Goal: Entertainment & Leisure: Browse casually

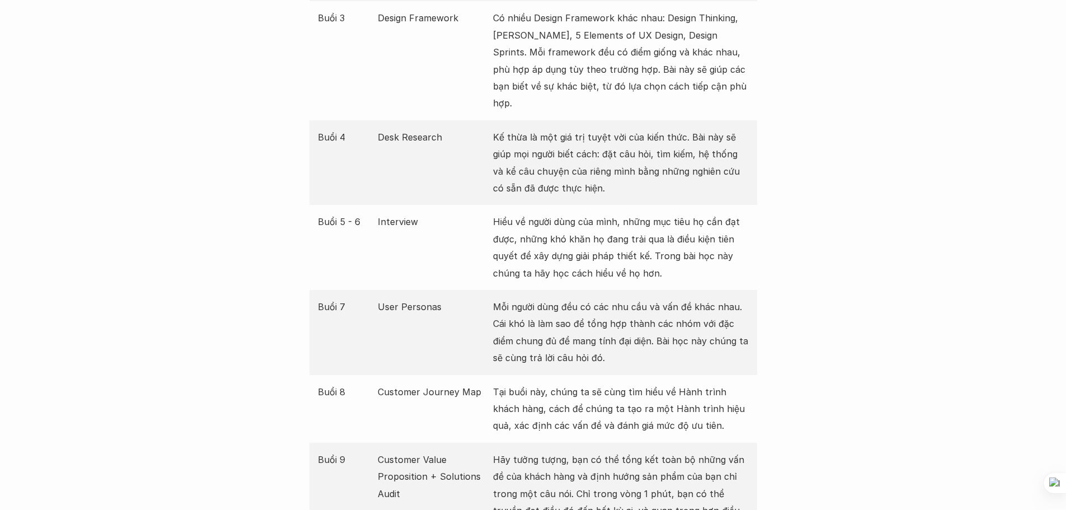
scroll to position [1791, 0]
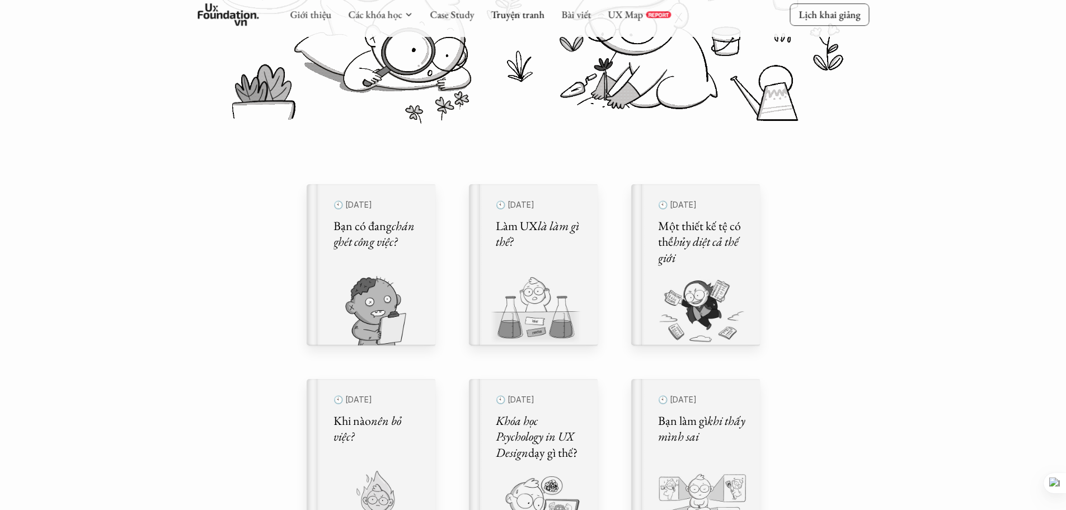
scroll to position [336, 0]
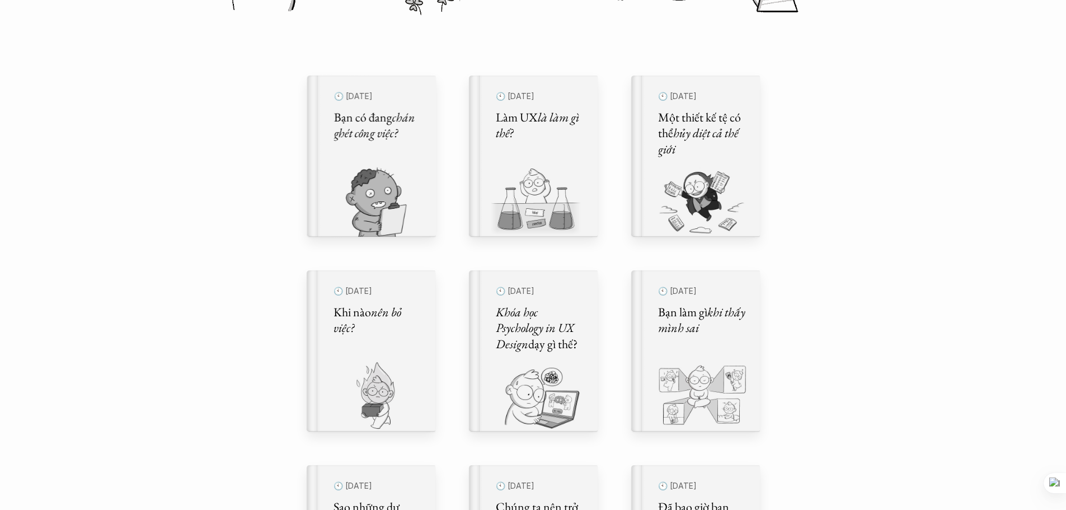
click at [200, 164] on div "Comic Healing Thế giới truyện tranh Đây là nơi bọn mình "lúa hóa kiến thức" về …" at bounding box center [533, 478] width 1066 height 1628
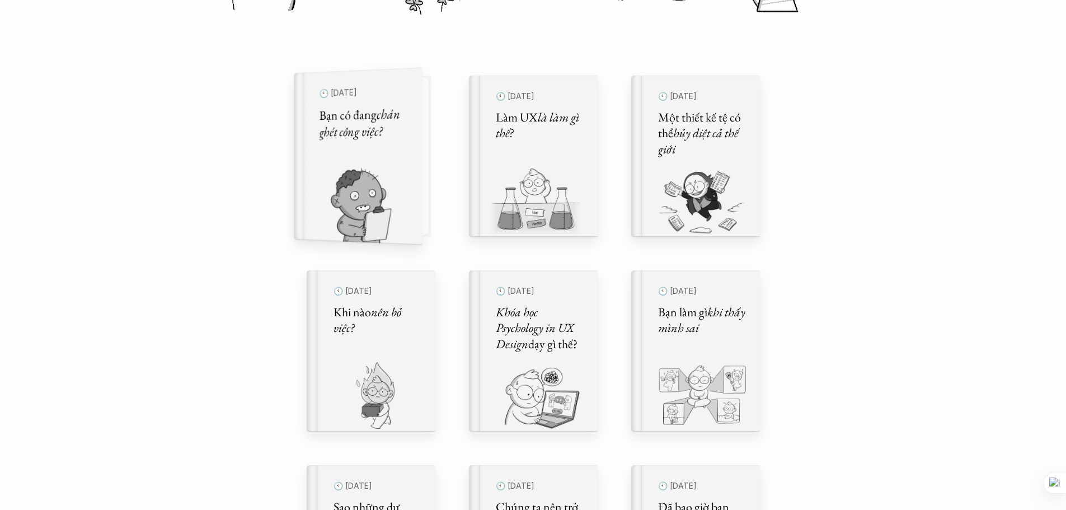
click at [357, 146] on div "🕙 [DATE] Bạn có đang chán ghét công việc?" at bounding box center [363, 156] width 88 height 147
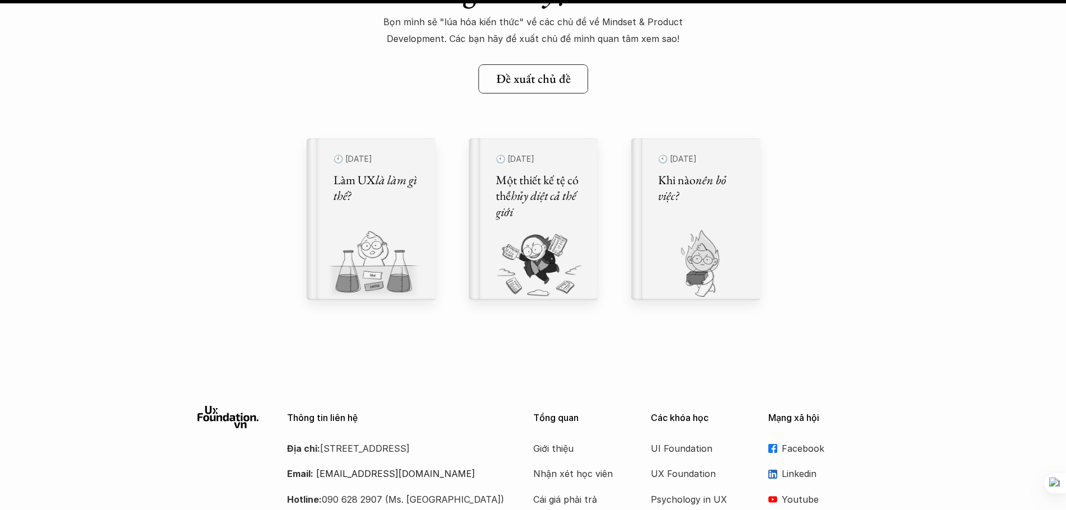
scroll to position [14888, 0]
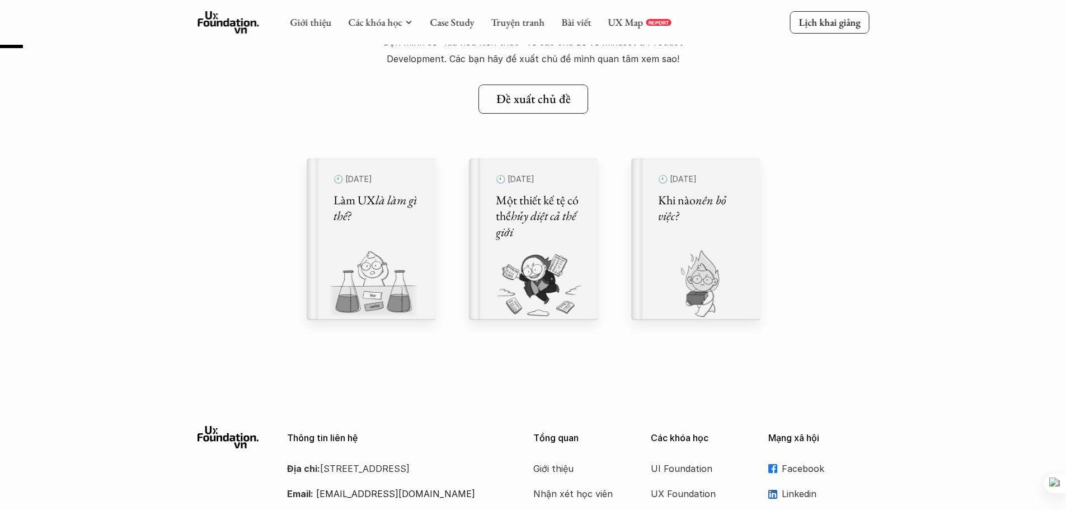
scroll to position [336, 0]
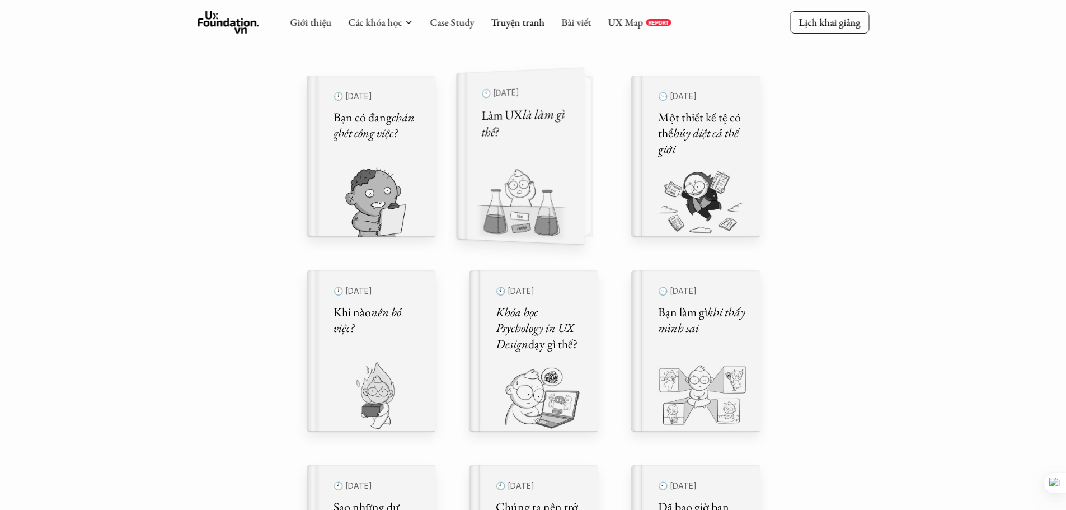
click at [524, 160] on div "🕙 [DATE] Làm UX là làm gì thế?" at bounding box center [525, 156] width 88 height 147
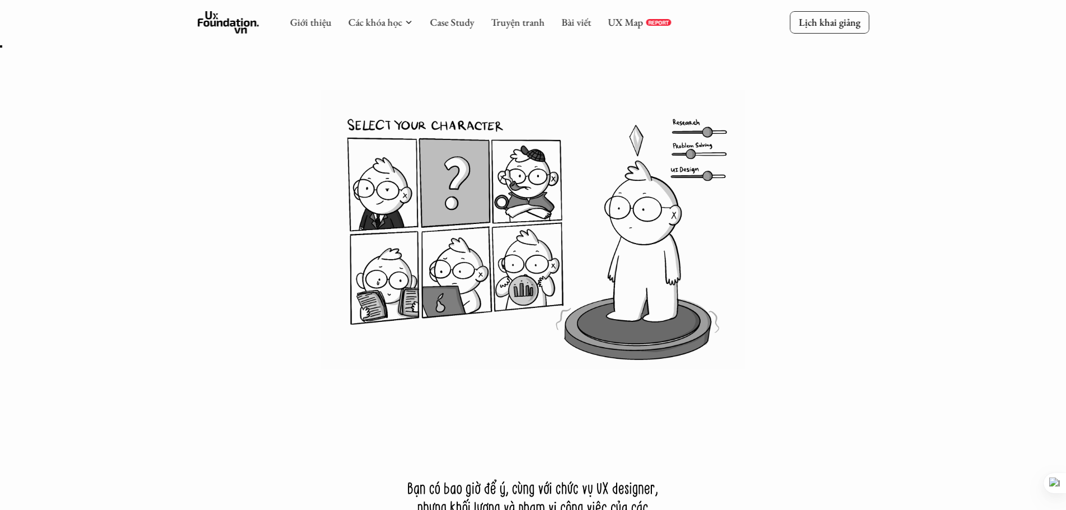
scroll to position [56, 0]
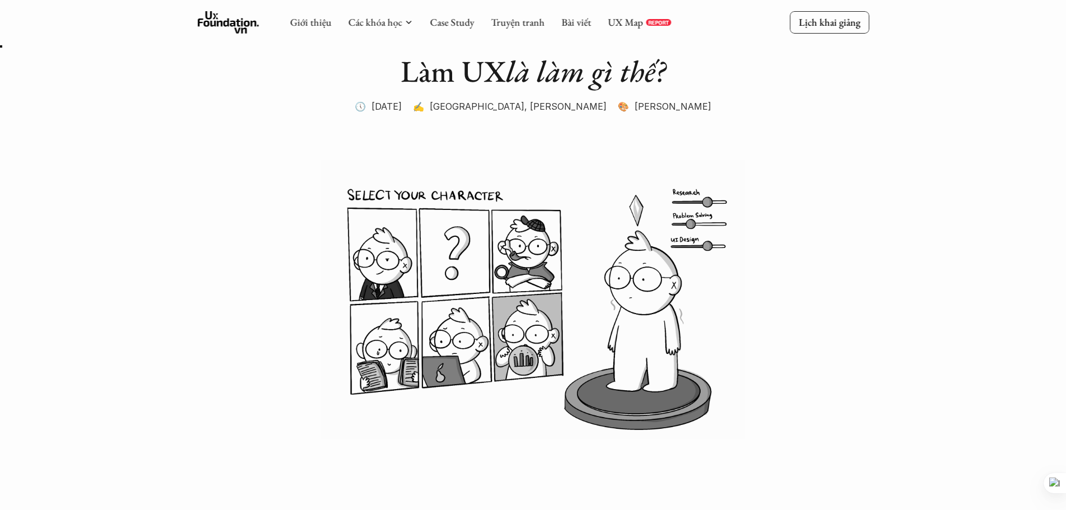
click at [612, 308] on img at bounding box center [534, 300] width 672 height 280
click at [644, 224] on img at bounding box center [534, 300] width 672 height 280
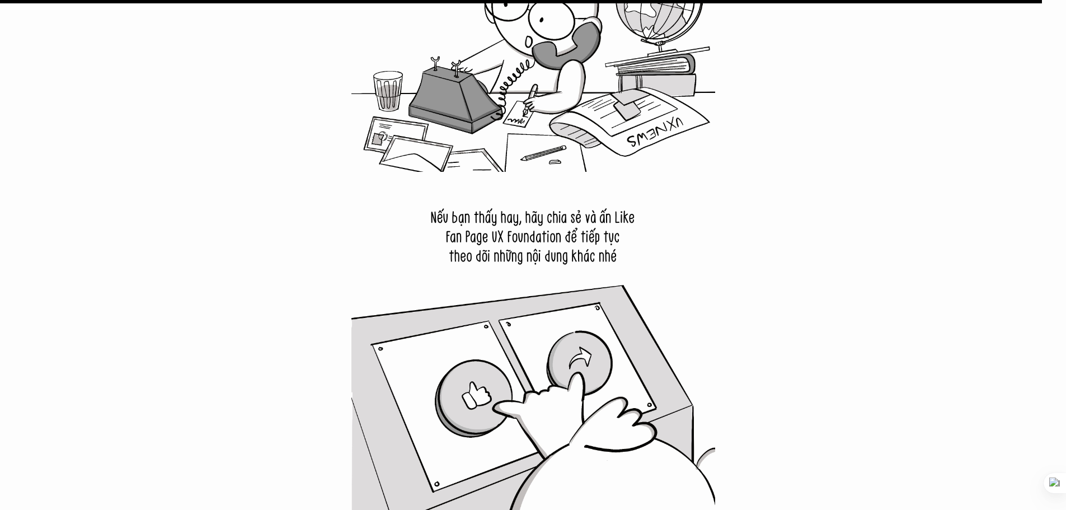
scroll to position [12146, 0]
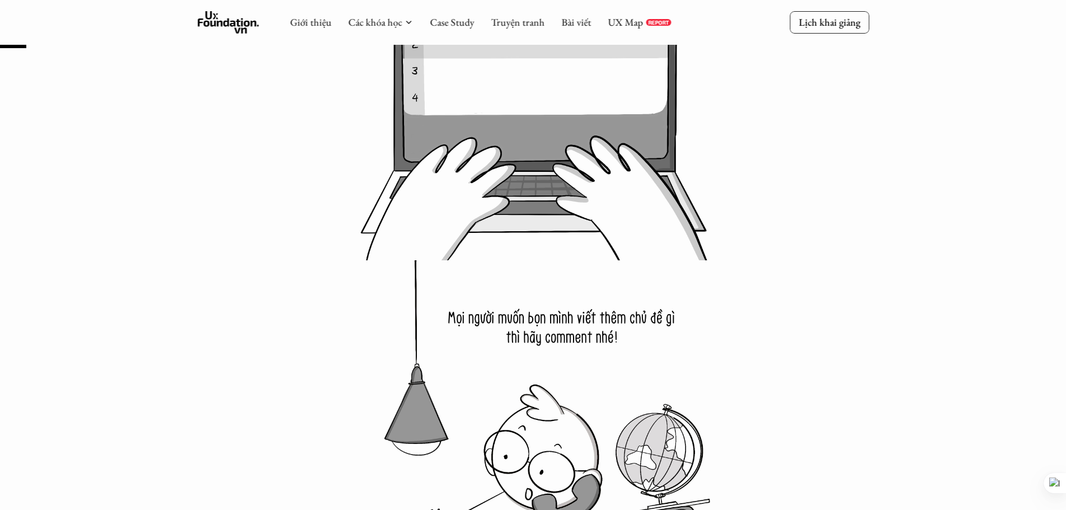
scroll to position [336, 0]
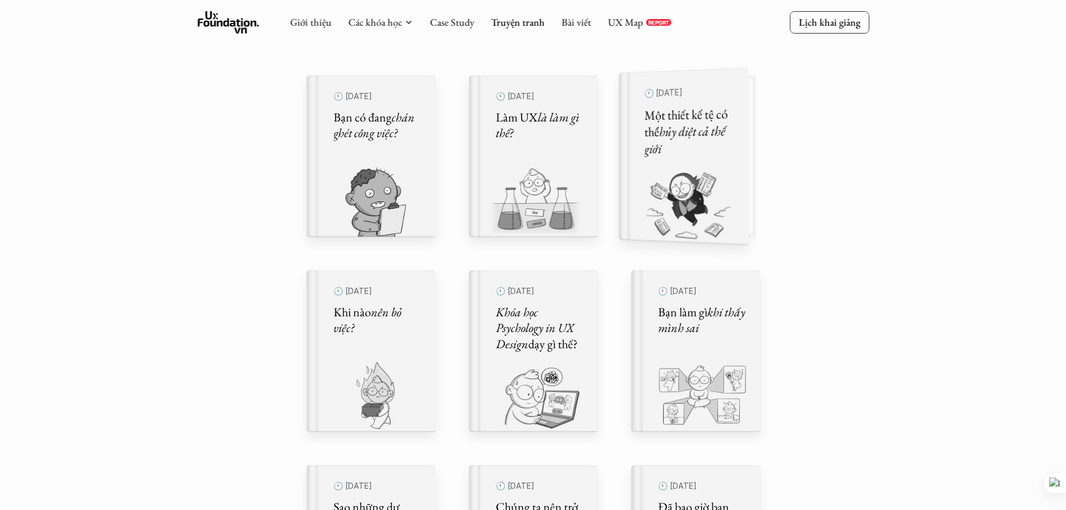
click at [705, 185] on img at bounding box center [675, 205] width 115 height 77
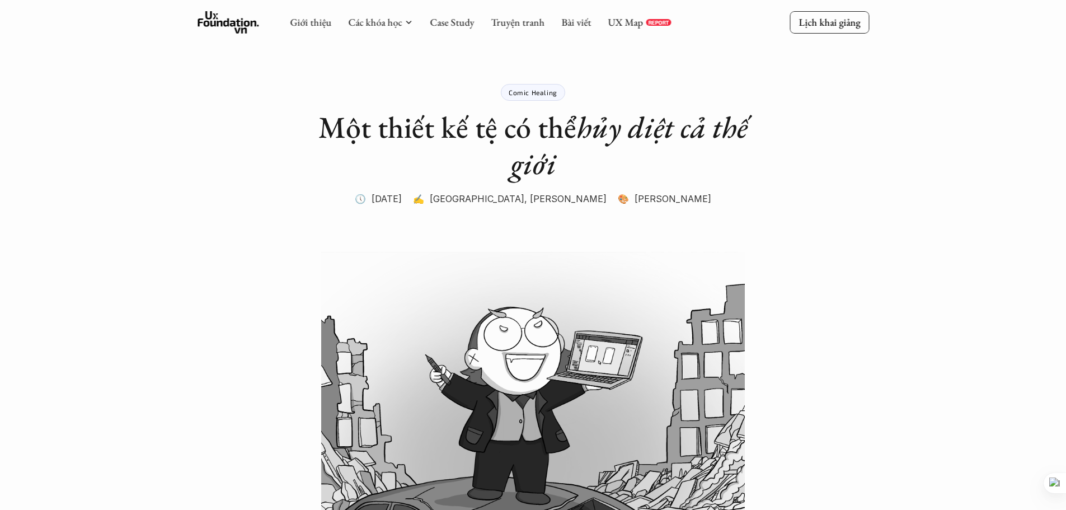
click at [646, 199] on p "🎨 Nhung Phạm" at bounding box center [664, 198] width 93 height 17
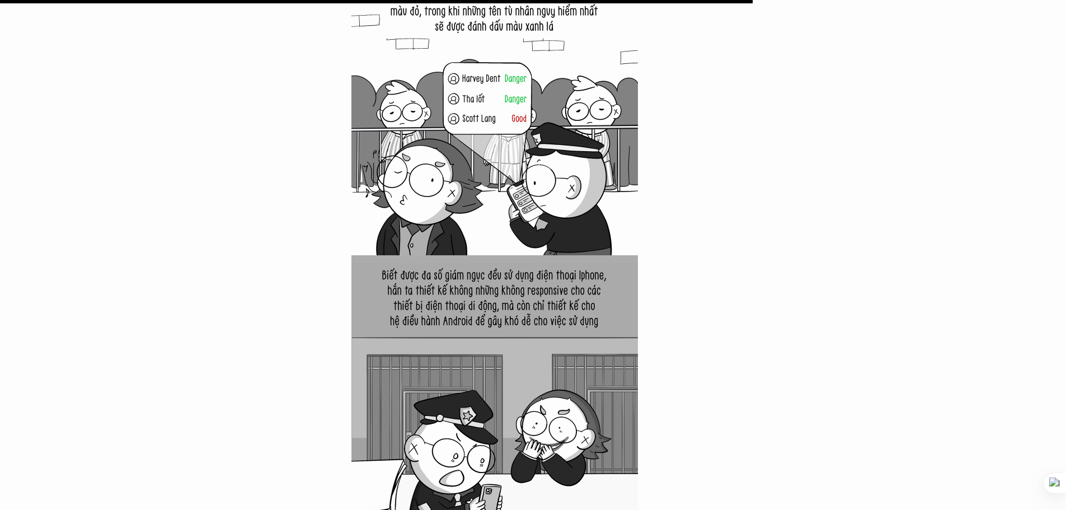
scroll to position [7108, 0]
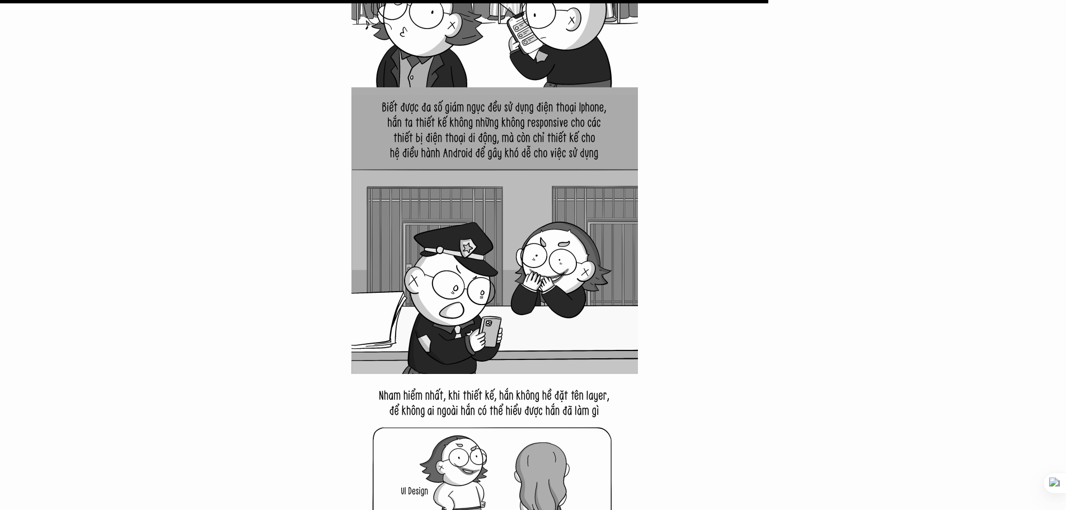
drag, startPoint x: 401, startPoint y: 409, endPoint x: 632, endPoint y: 407, distance: 230.6
click at [632, 407] on img at bounding box center [494, 517] width 287 height 287
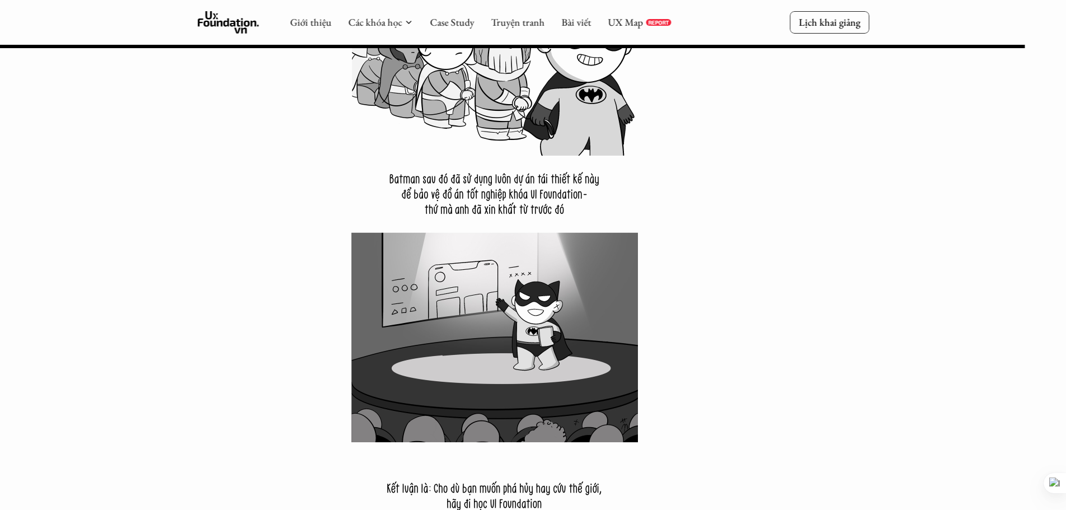
scroll to position [9459, 0]
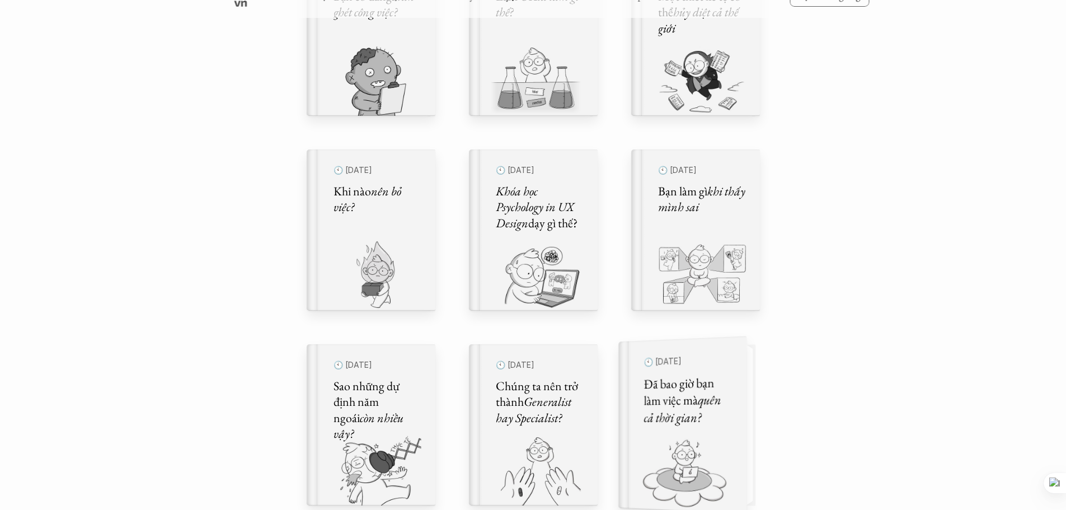
scroll to position [448, 0]
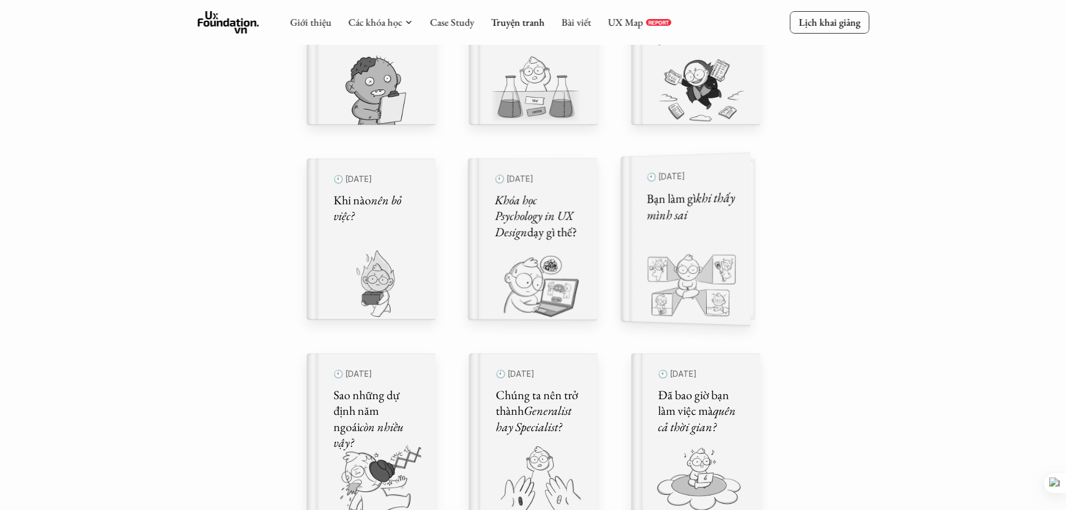
click at [526, 214] on em "Khóa học Psychology in UX Design" at bounding box center [535, 215] width 81 height 49
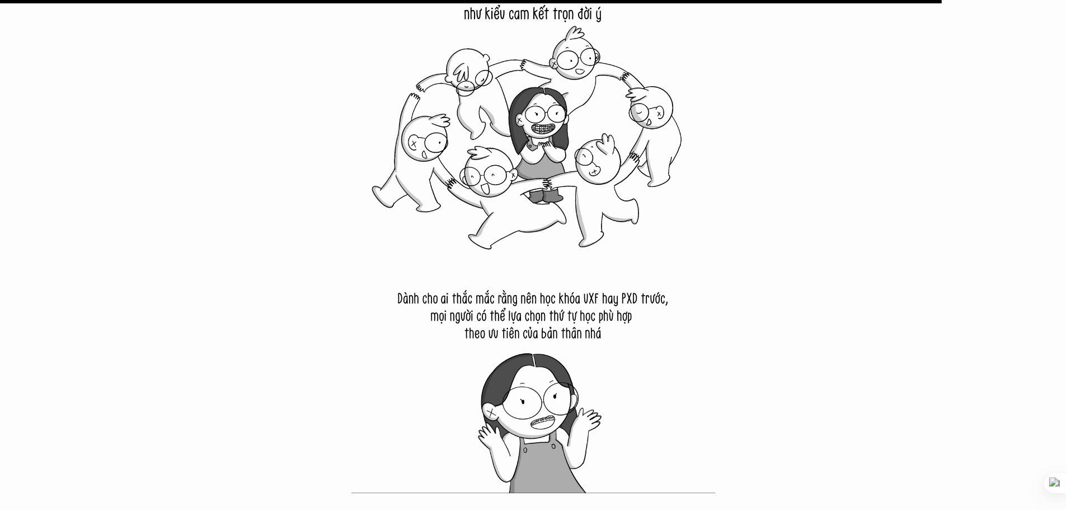
scroll to position [14552, 0]
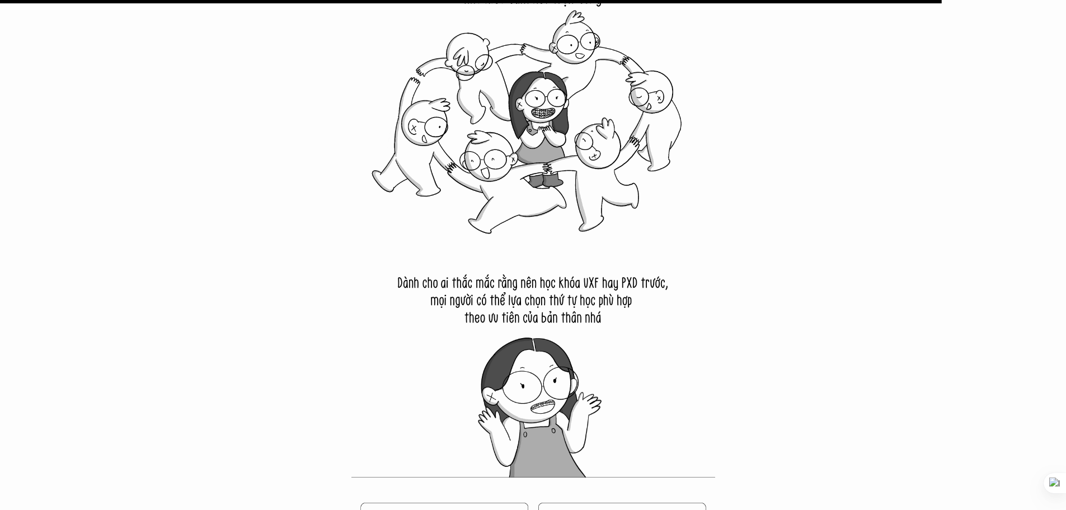
click at [635, 289] on img at bounding box center [533, 423] width 364 height 364
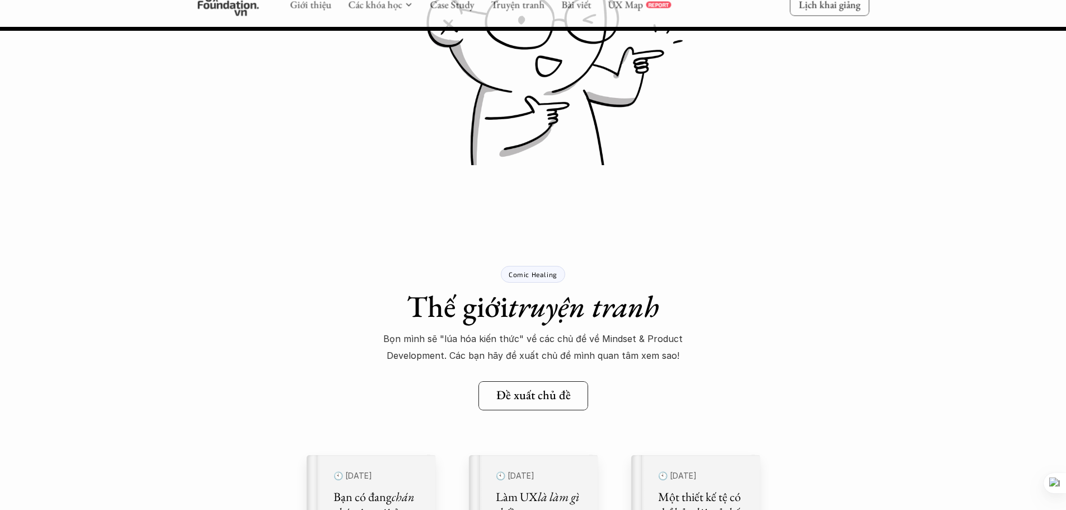
scroll to position [16791, 0]
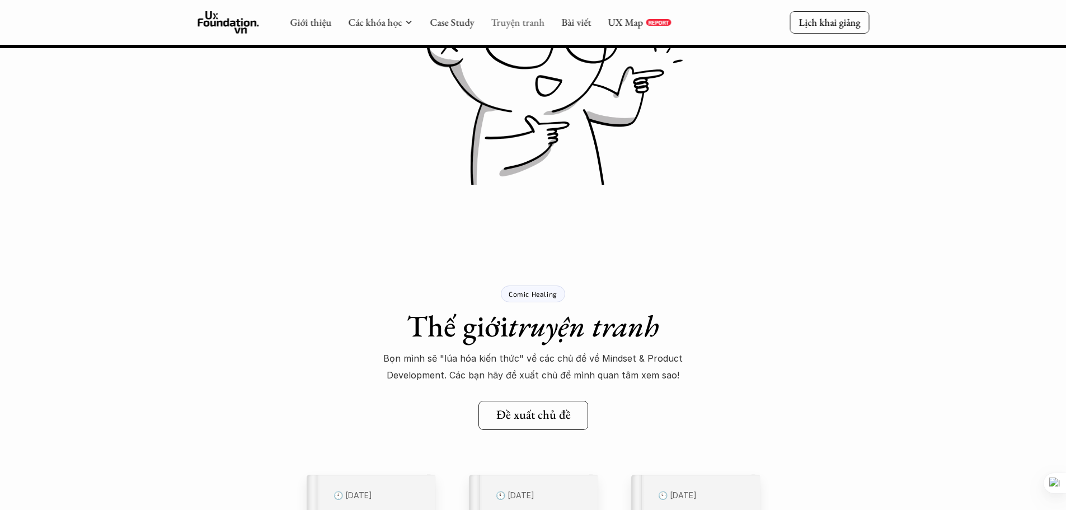
scroll to position [448, 0]
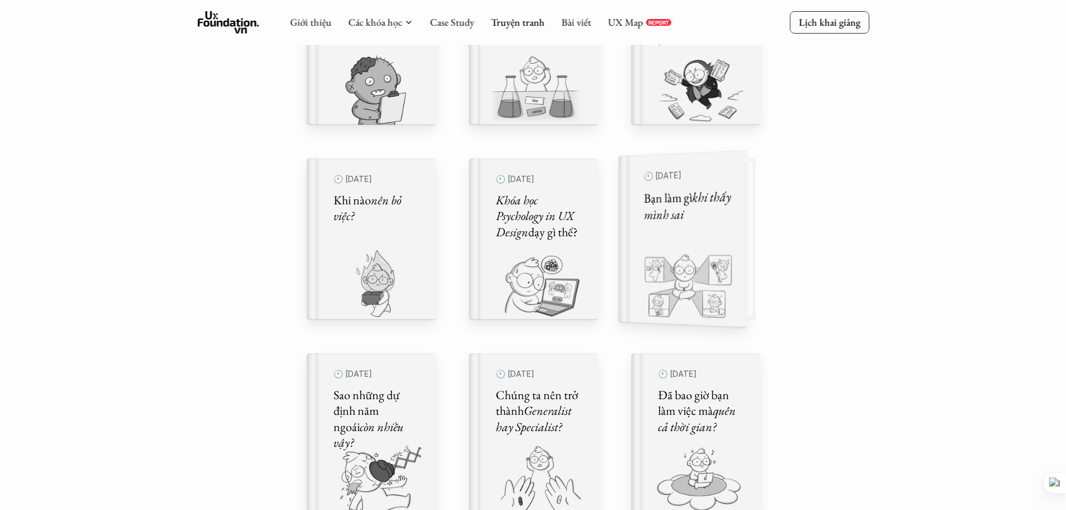
click at [725, 260] on img at bounding box center [675, 288] width 115 height 77
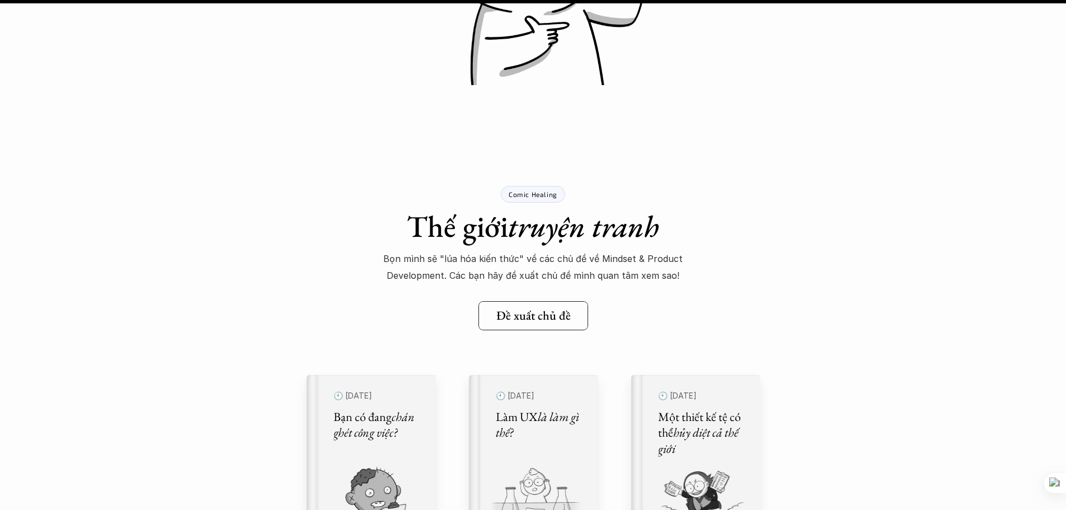
scroll to position [15502, 0]
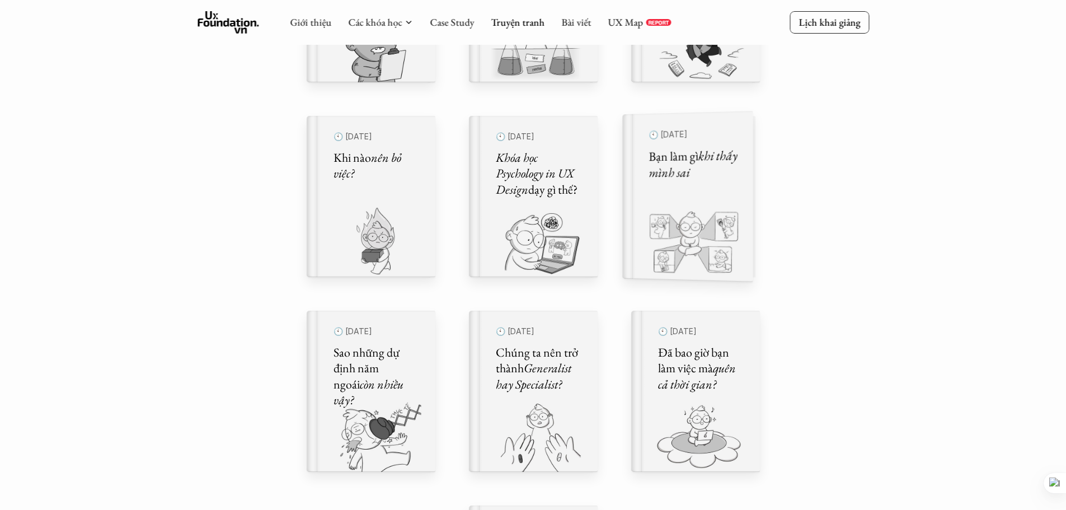
scroll to position [672, 0]
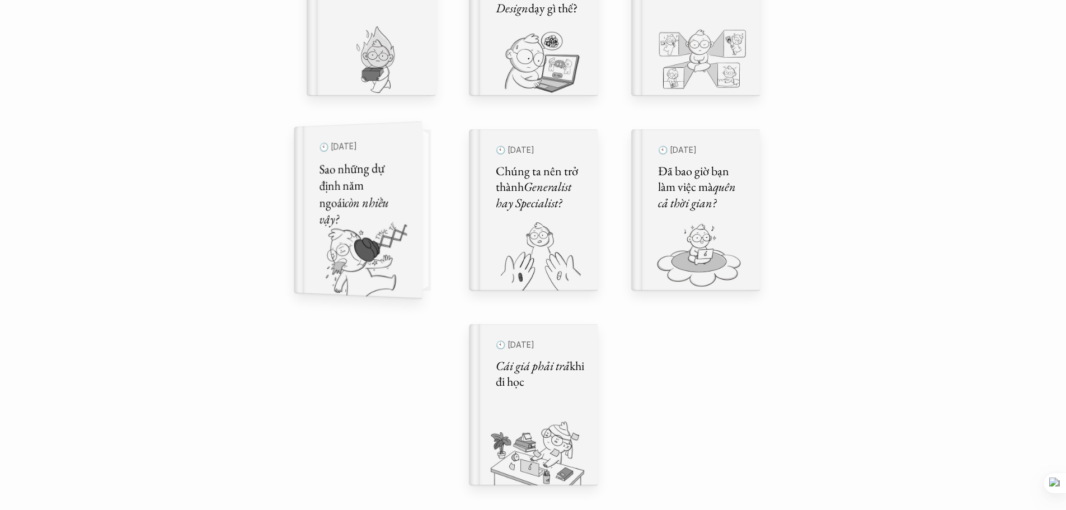
click at [396, 254] on img at bounding box center [351, 259] width 115 height 77
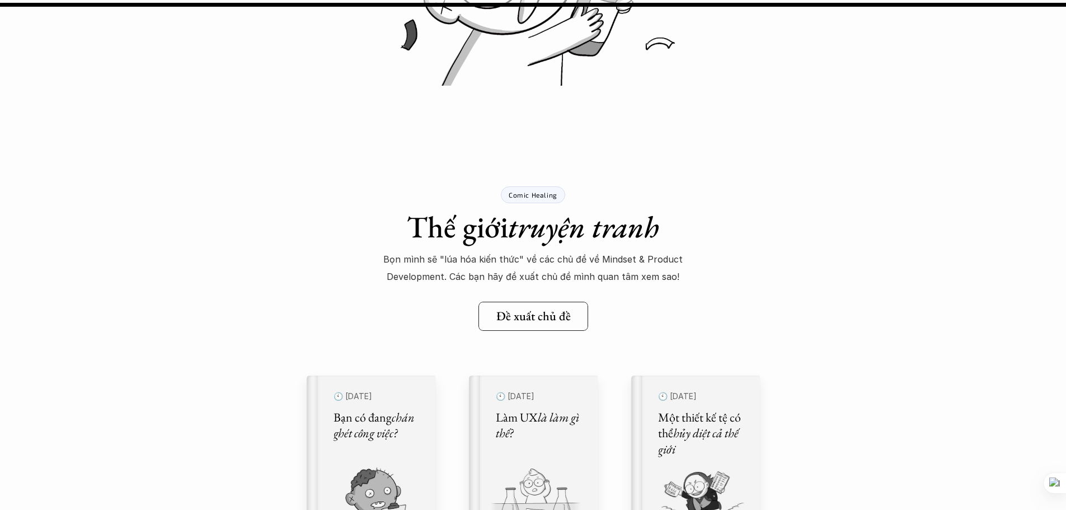
scroll to position [15168, 0]
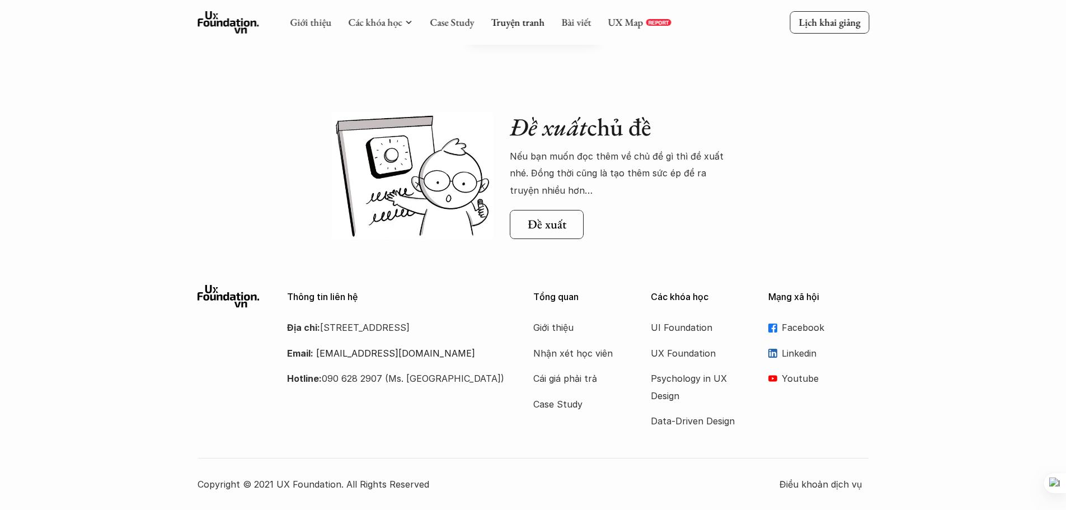
scroll to position [672, 0]
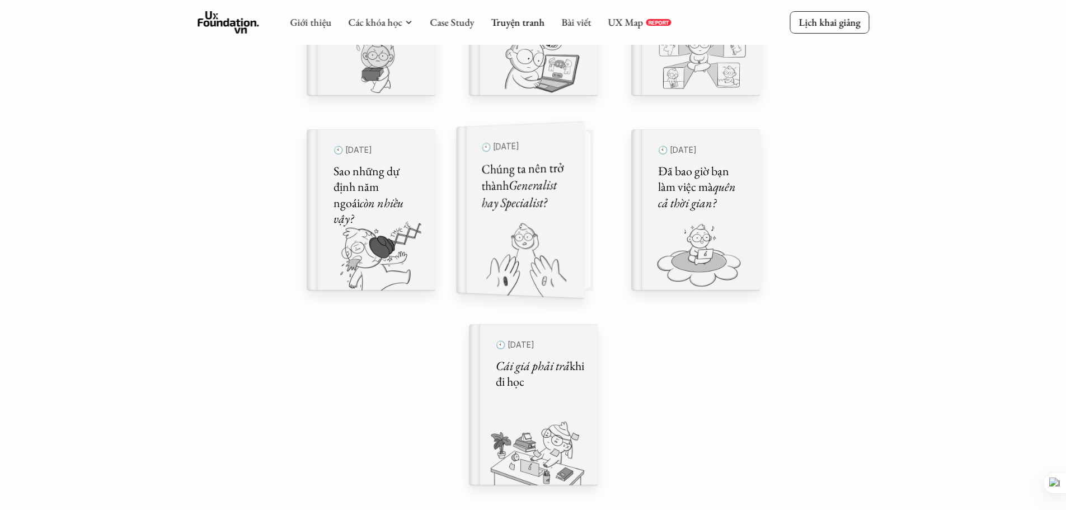
click at [561, 228] on img at bounding box center [513, 259] width 115 height 77
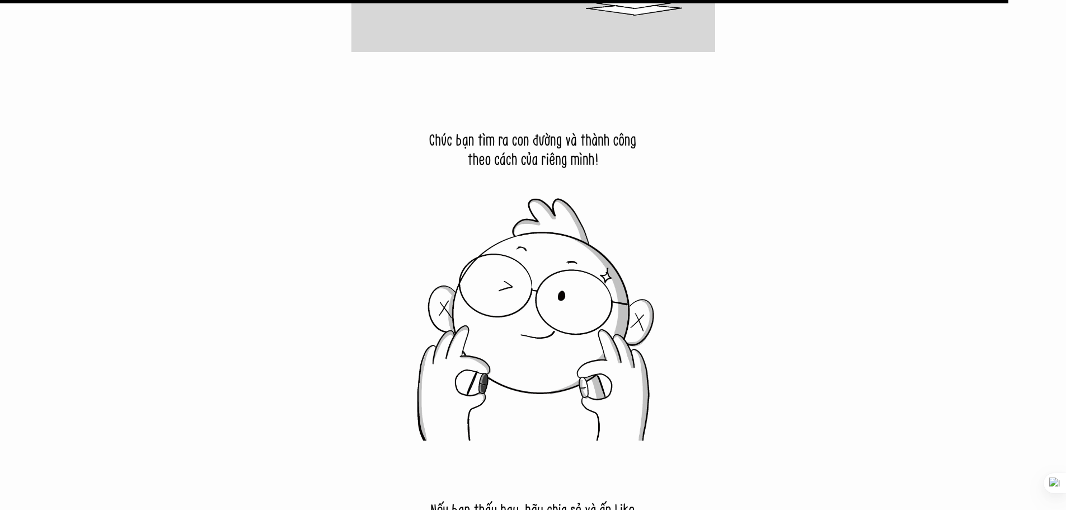
scroll to position [20877, 0]
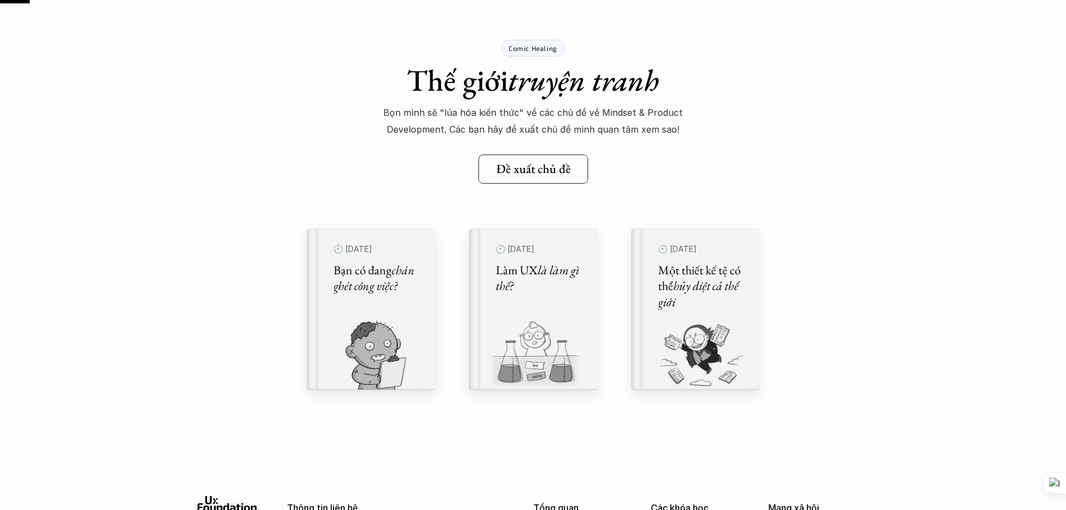
scroll to position [672, 0]
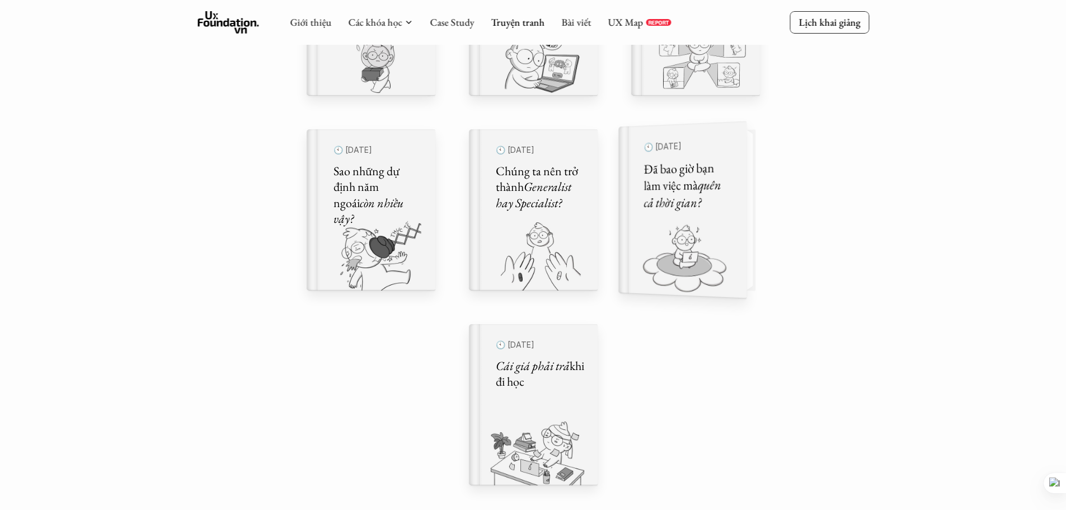
click at [662, 248] on img at bounding box center [675, 259] width 115 height 77
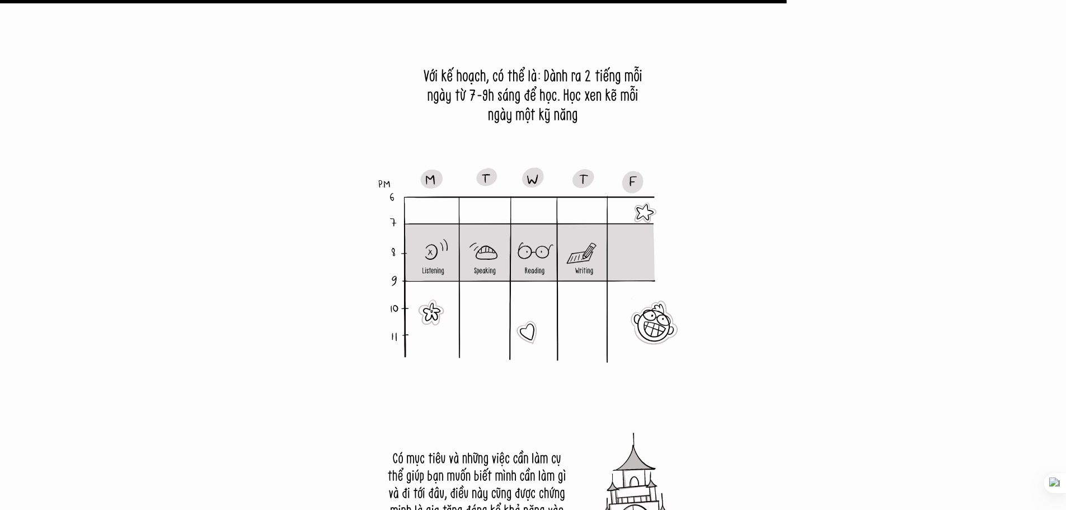
scroll to position [13825, 0]
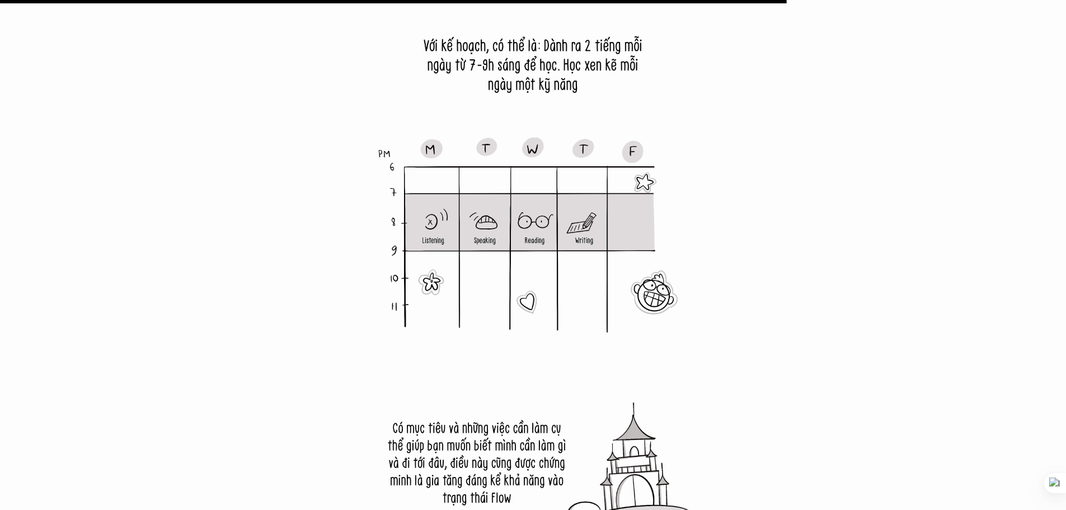
drag, startPoint x: 764, startPoint y: 188, endPoint x: 763, endPoint y: 163, distance: 24.1
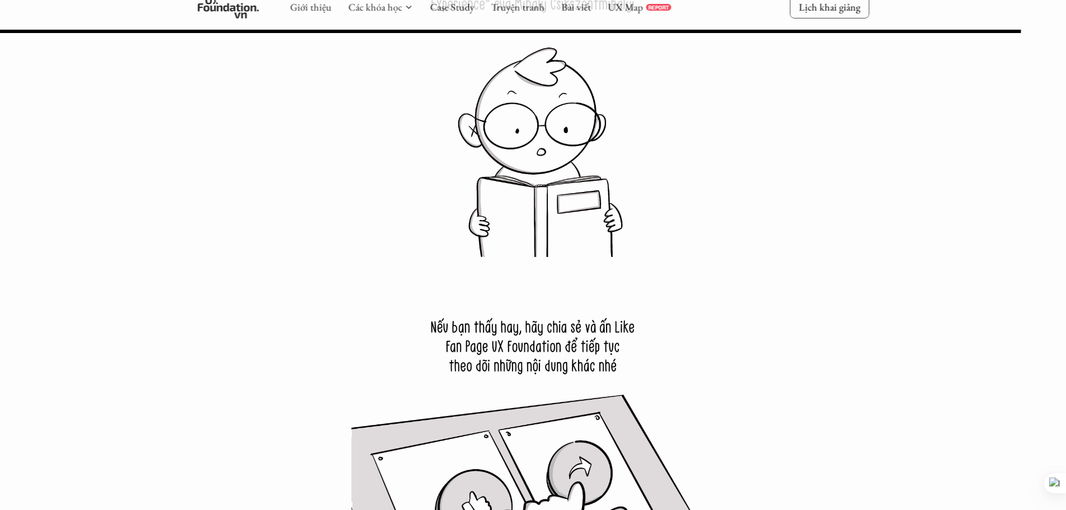
scroll to position [17966, 0]
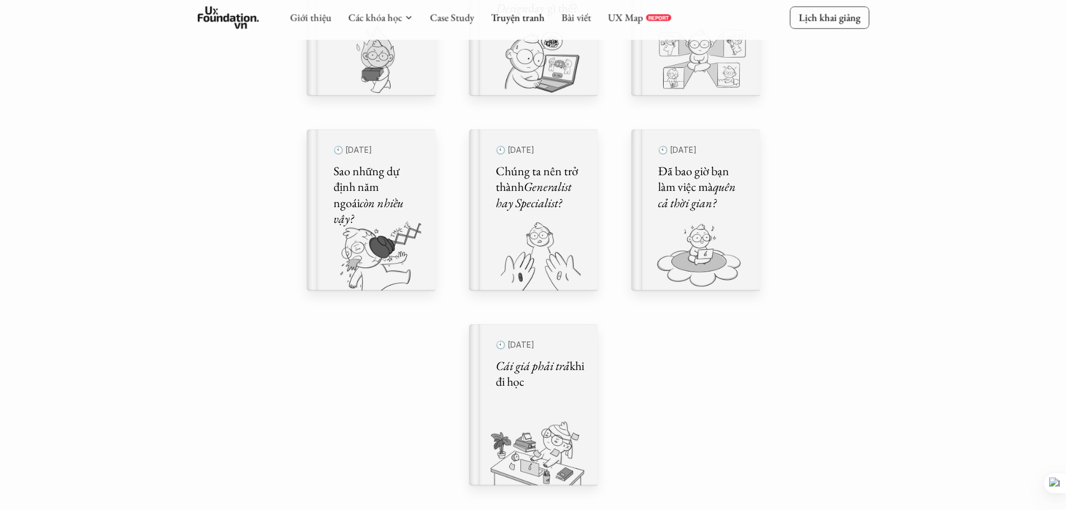
scroll to position [784, 0]
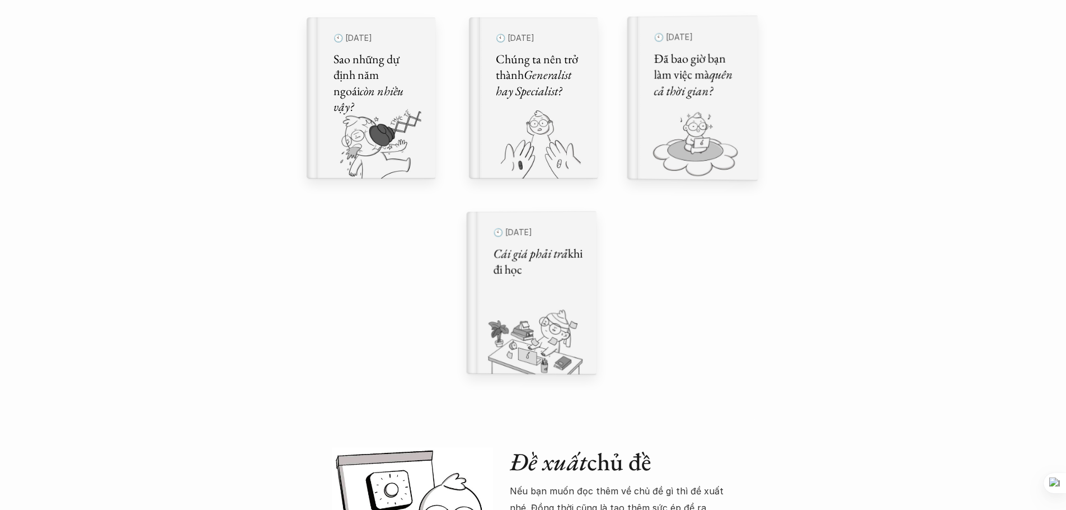
click at [533, 266] on h5 "Cái giá phải trả khi đi học" at bounding box center [537, 262] width 89 height 32
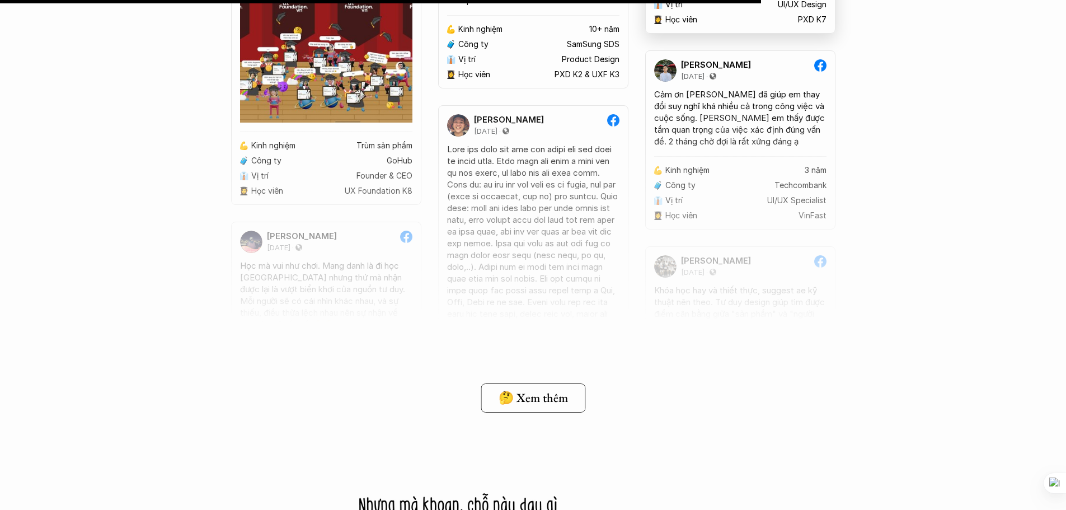
scroll to position [8675, 0]
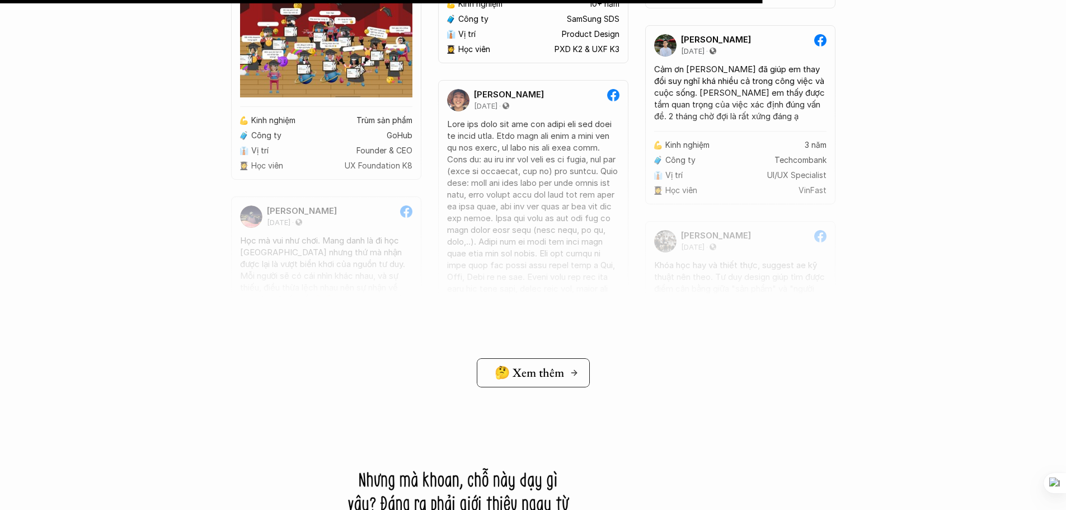
click at [530, 372] on h5 "🤔 Xem thêm" at bounding box center [529, 372] width 69 height 15
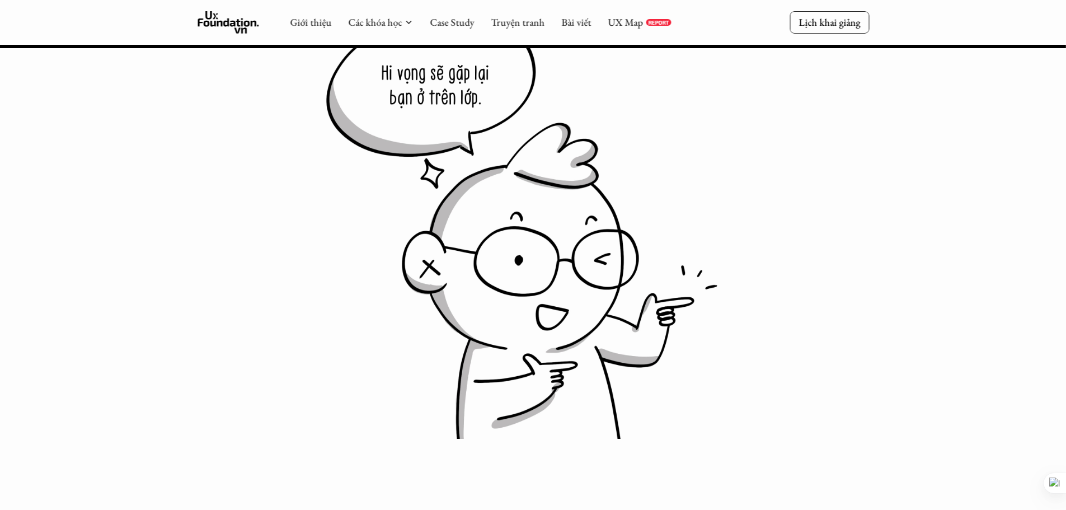
scroll to position [12116, 0]
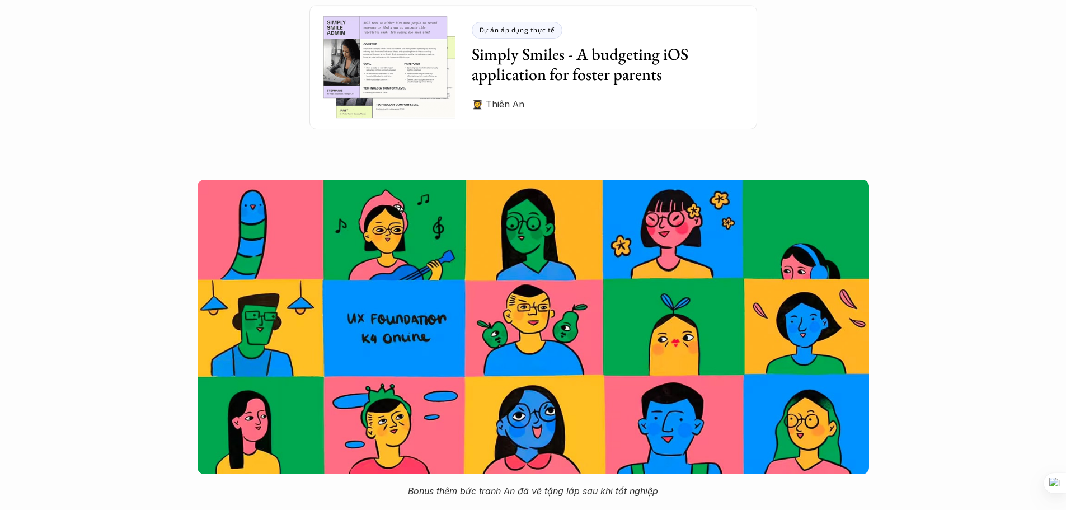
scroll to position [3302, 0]
